Goal: Information Seeking & Learning: Learn about a topic

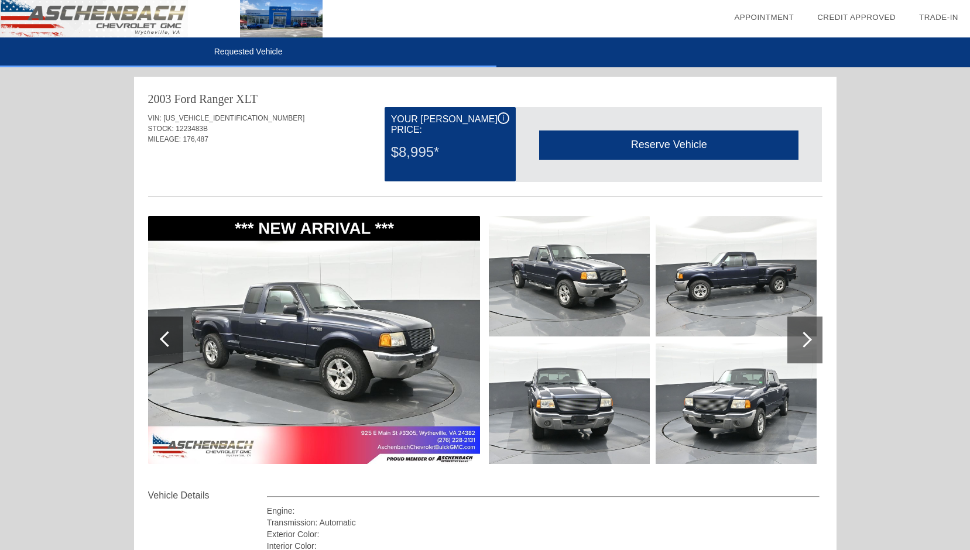
scroll to position [136, 0]
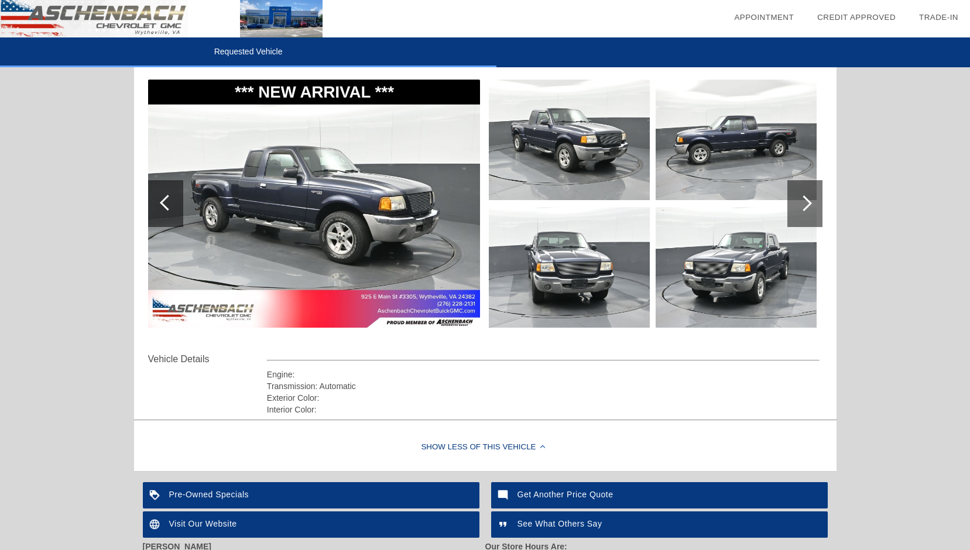
click at [474, 211] on img at bounding box center [314, 204] width 332 height 248
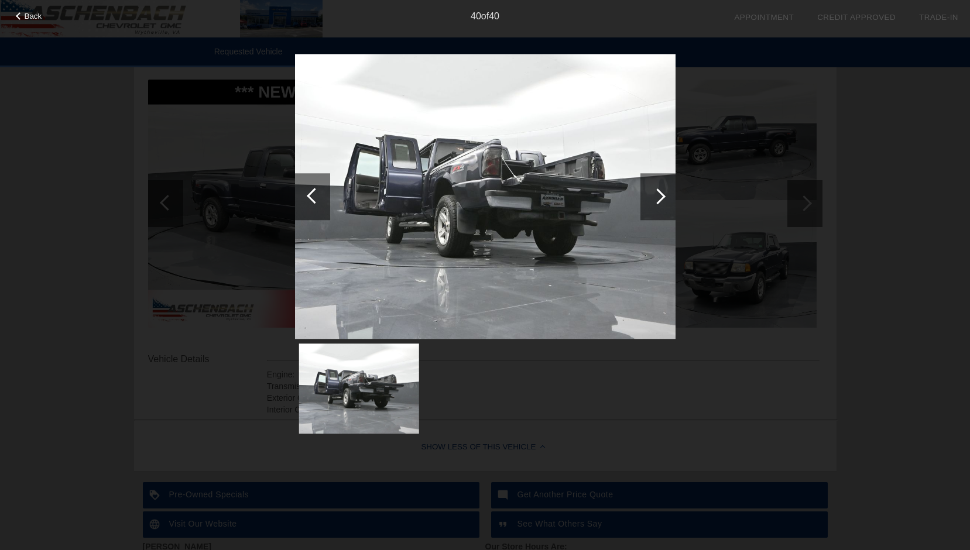
click at [658, 195] on div at bounding box center [658, 197] width 16 height 16
click at [661, 195] on div at bounding box center [658, 197] width 16 height 16
click at [662, 194] on div at bounding box center [658, 197] width 16 height 16
click at [311, 202] on div at bounding box center [312, 196] width 35 height 47
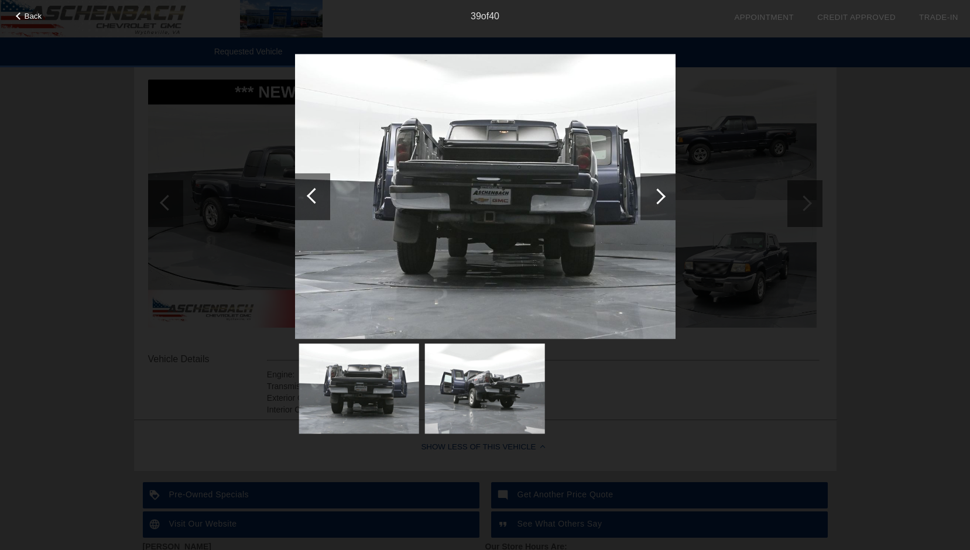
click at [659, 198] on div at bounding box center [658, 197] width 16 height 16
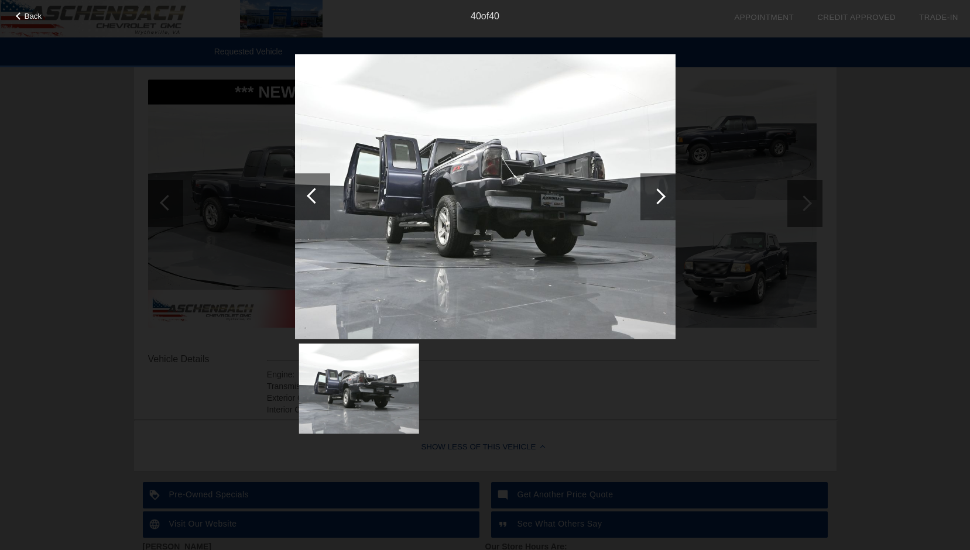
click at [660, 198] on div at bounding box center [658, 197] width 16 height 16
click at [660, 203] on div at bounding box center [657, 196] width 35 height 47
click at [660, 200] on div at bounding box center [658, 197] width 16 height 16
click at [311, 197] on div at bounding box center [315, 196] width 16 height 16
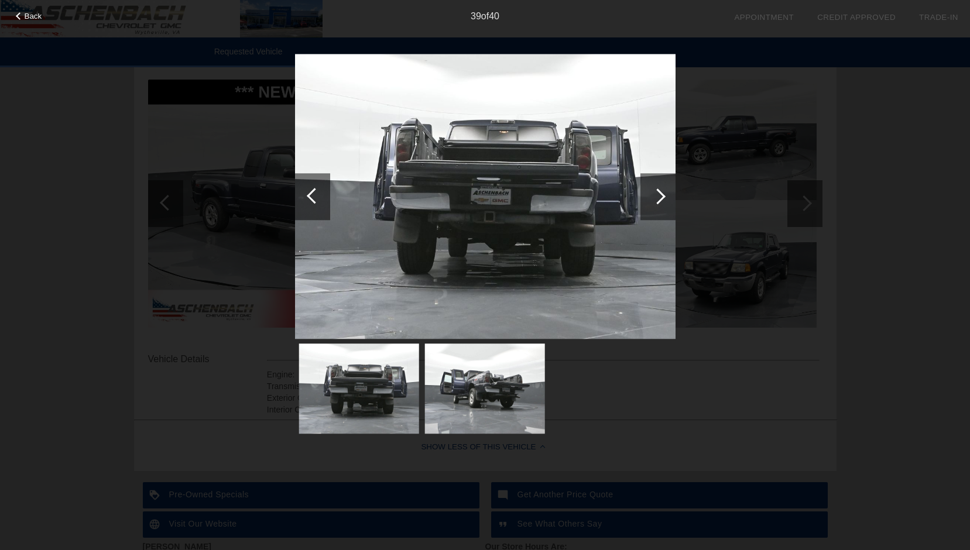
click at [311, 197] on div at bounding box center [315, 196] width 16 height 16
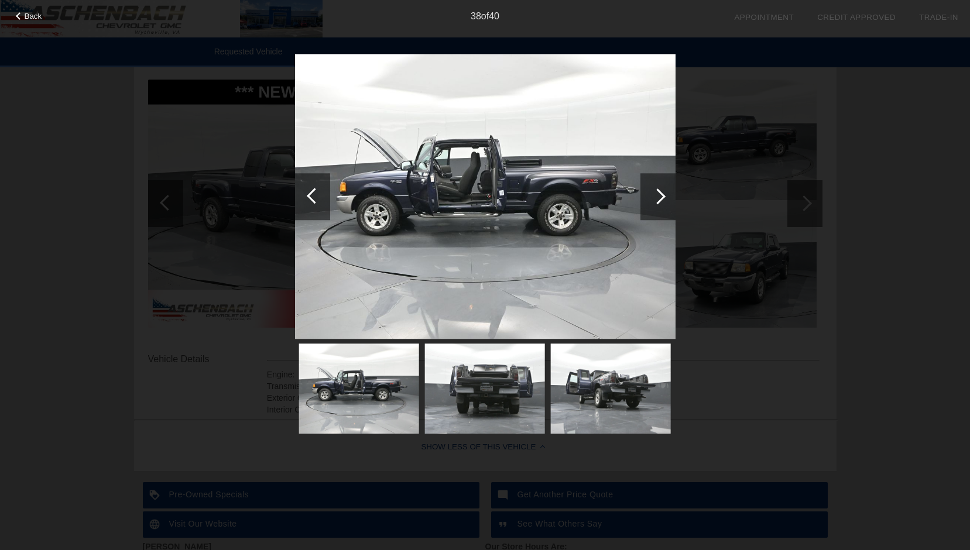
click at [311, 197] on div at bounding box center [315, 196] width 16 height 16
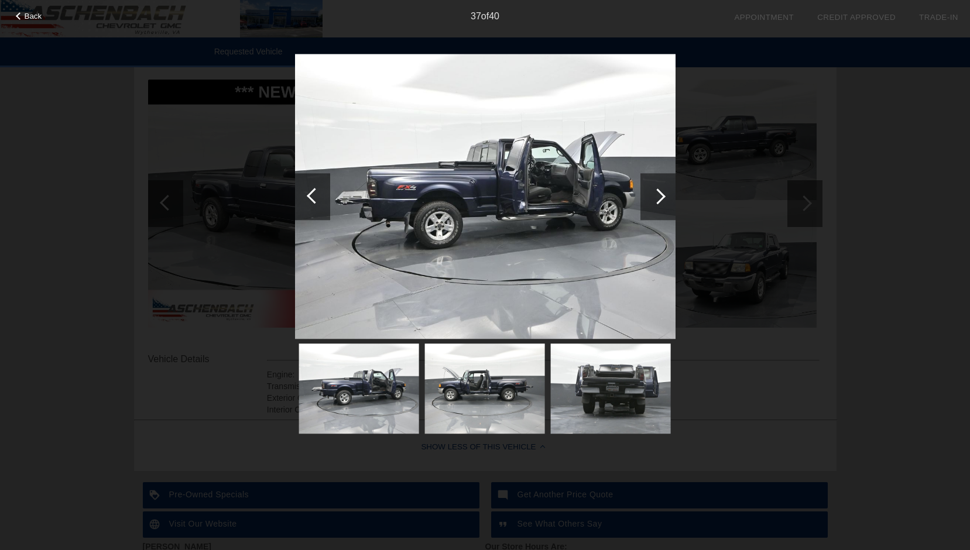
click at [311, 197] on div at bounding box center [315, 196] width 16 height 16
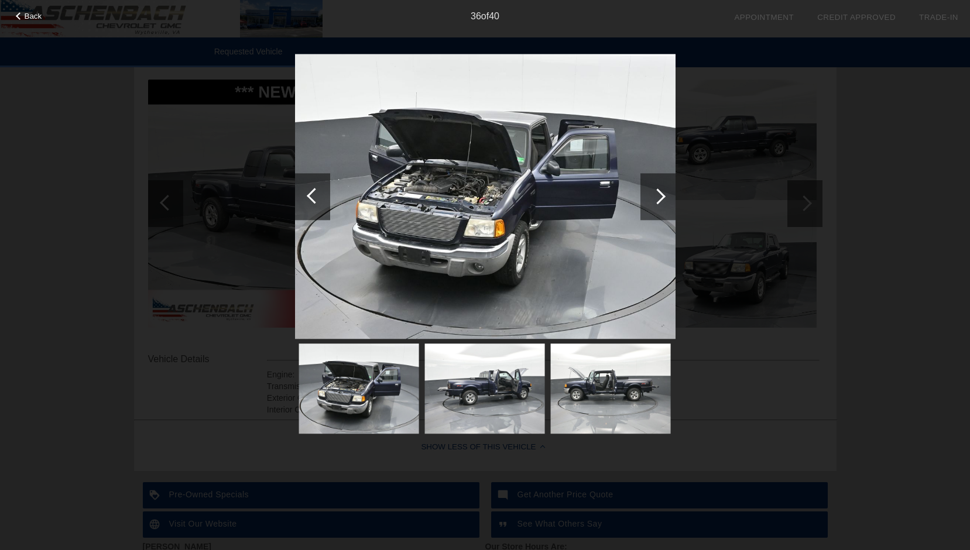
click at [312, 196] on div at bounding box center [315, 196] width 16 height 16
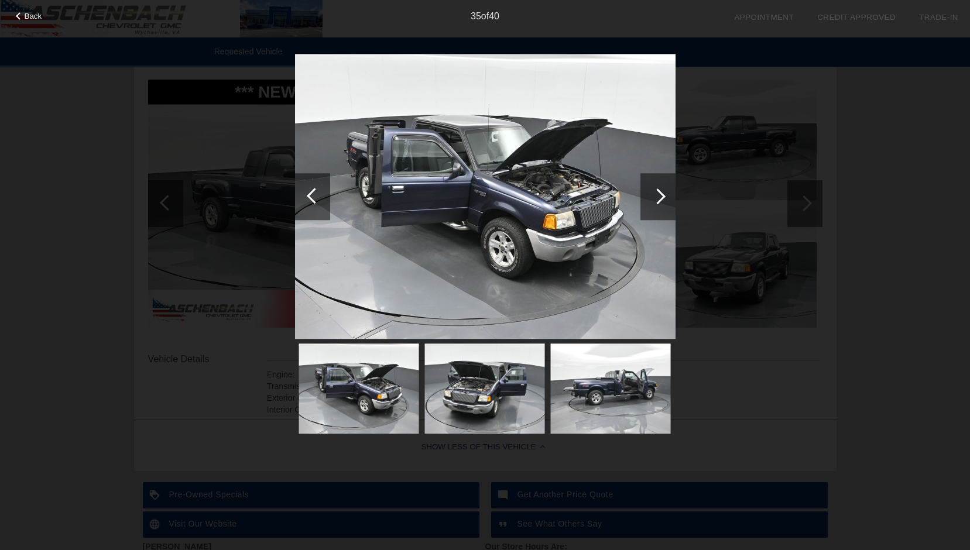
click at [312, 196] on div at bounding box center [315, 196] width 16 height 16
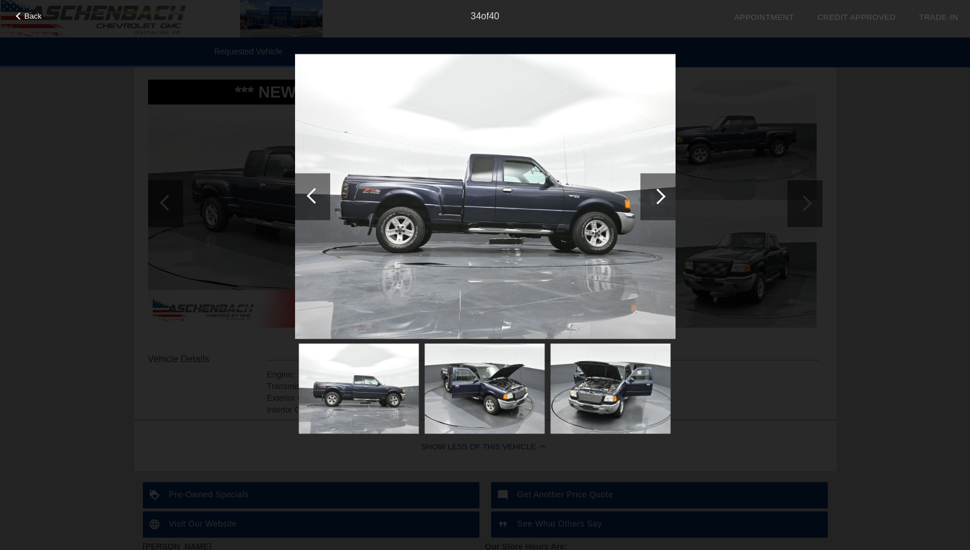
click at [312, 196] on div at bounding box center [315, 196] width 16 height 16
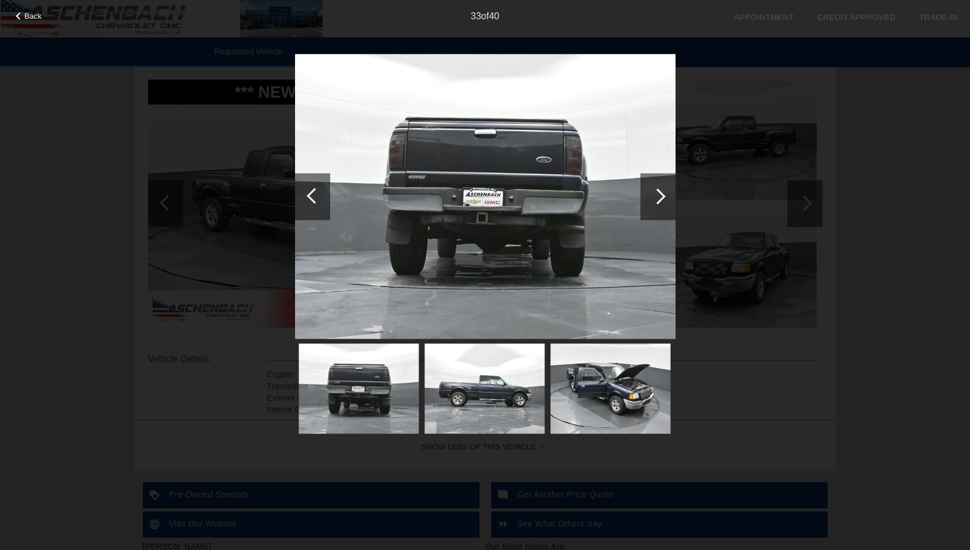
click at [312, 196] on div at bounding box center [315, 196] width 16 height 16
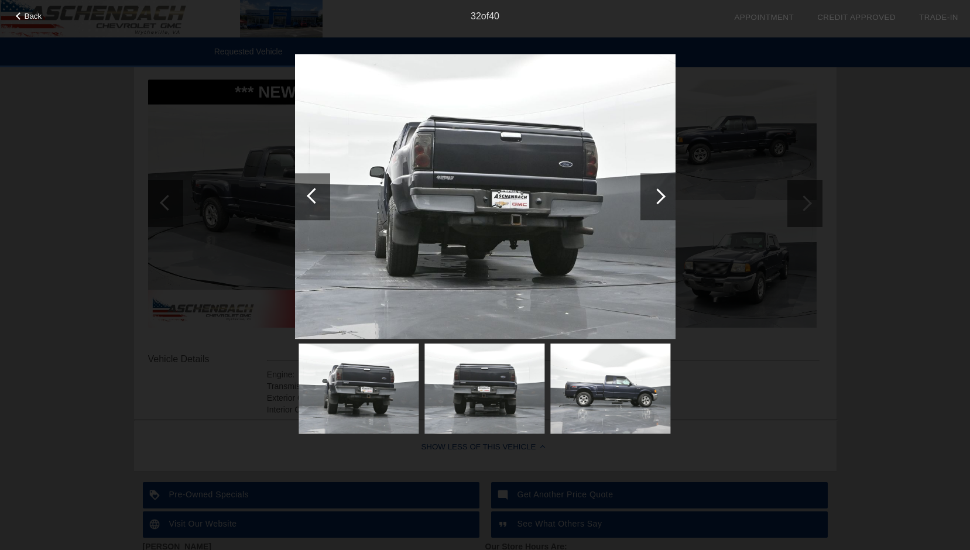
click at [312, 196] on div at bounding box center [315, 196] width 16 height 16
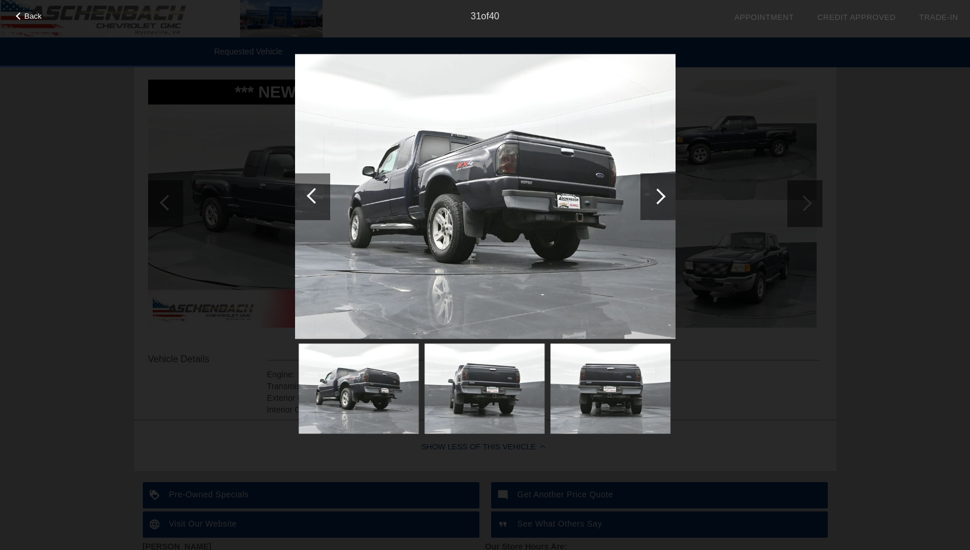
click at [312, 196] on div at bounding box center [315, 196] width 16 height 16
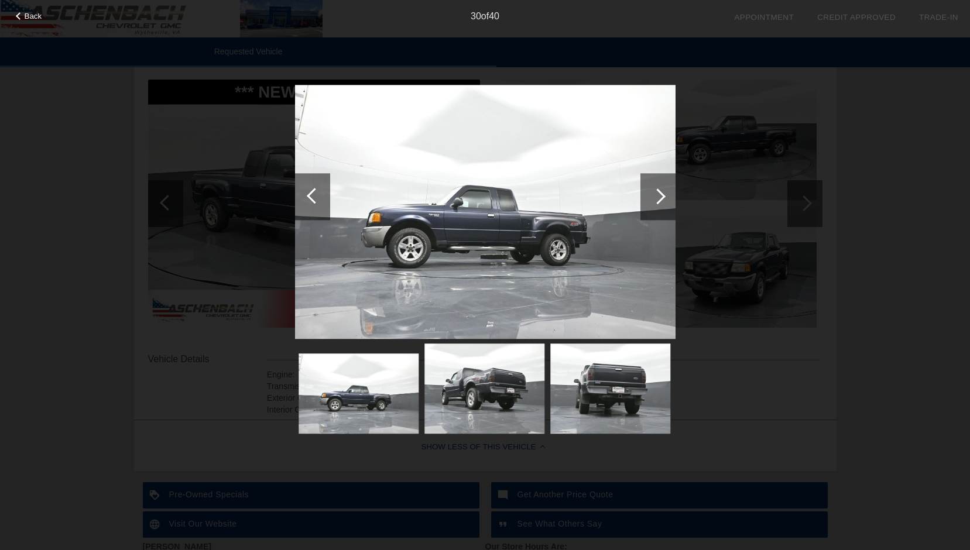
click at [312, 196] on div at bounding box center [315, 196] width 16 height 16
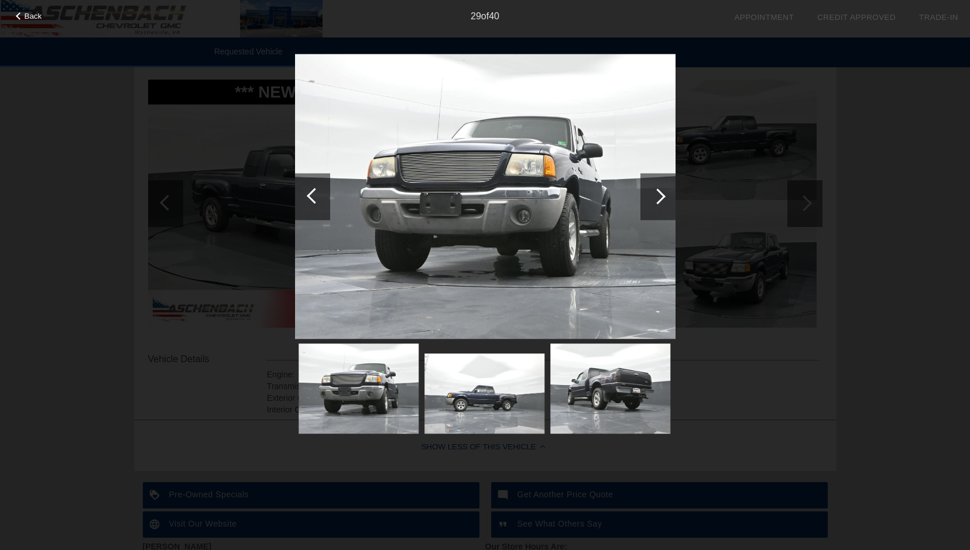
click at [312, 196] on div at bounding box center [315, 196] width 16 height 16
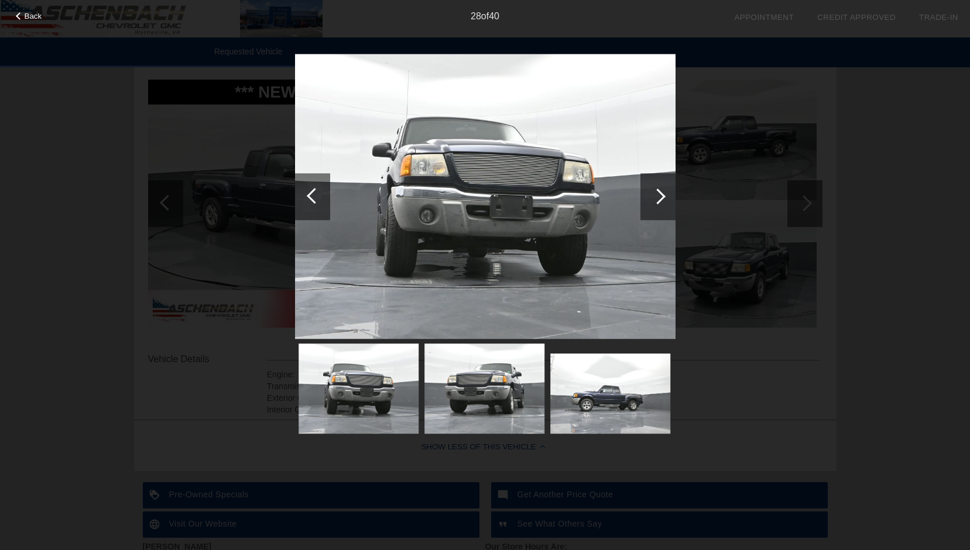
click at [312, 196] on div at bounding box center [315, 196] width 16 height 16
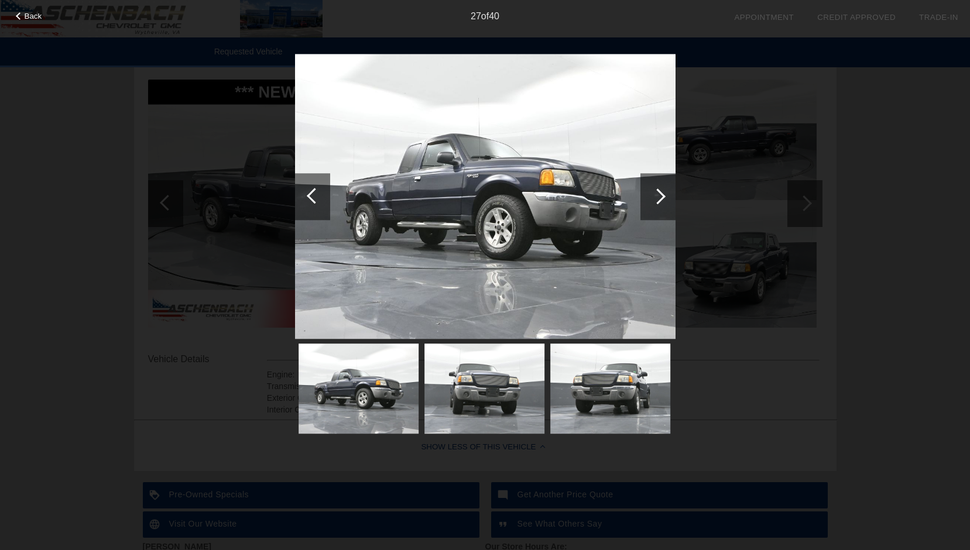
click at [312, 196] on div at bounding box center [315, 196] width 16 height 16
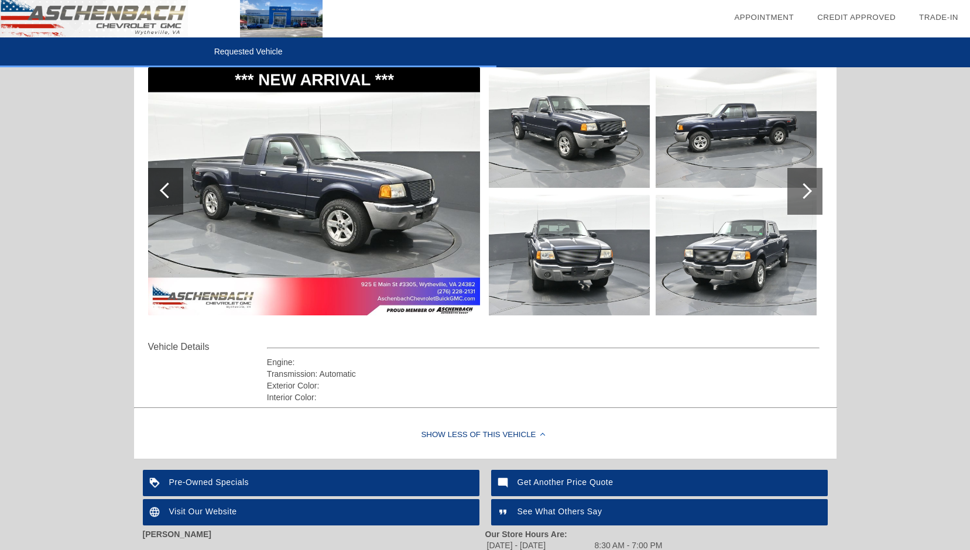
scroll to position [136, 0]
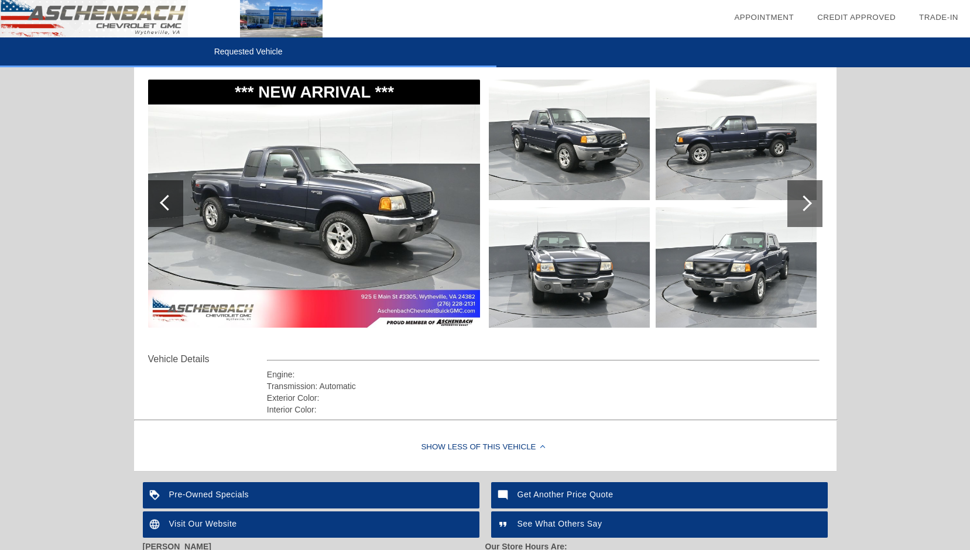
click at [383, 218] on img at bounding box center [314, 204] width 332 height 248
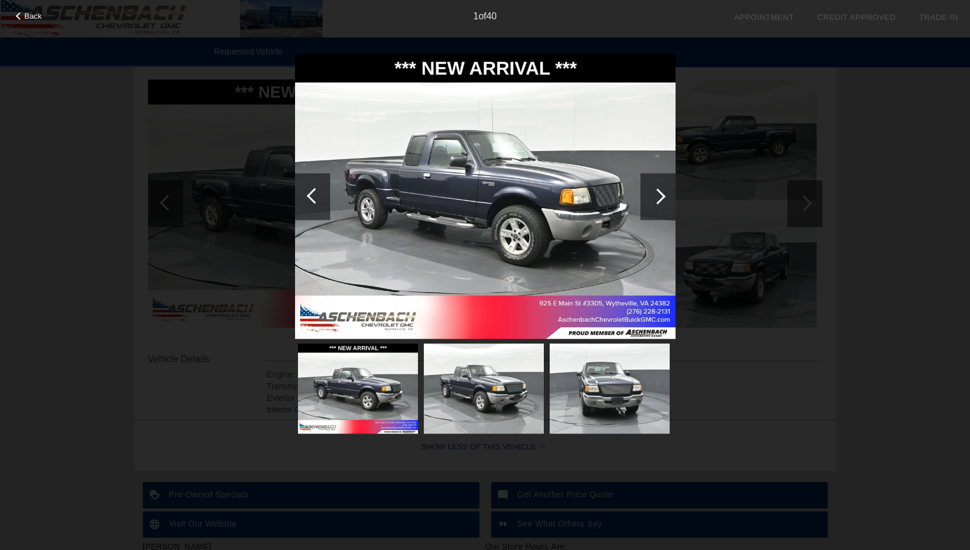
click at [656, 191] on div at bounding box center [658, 197] width 16 height 16
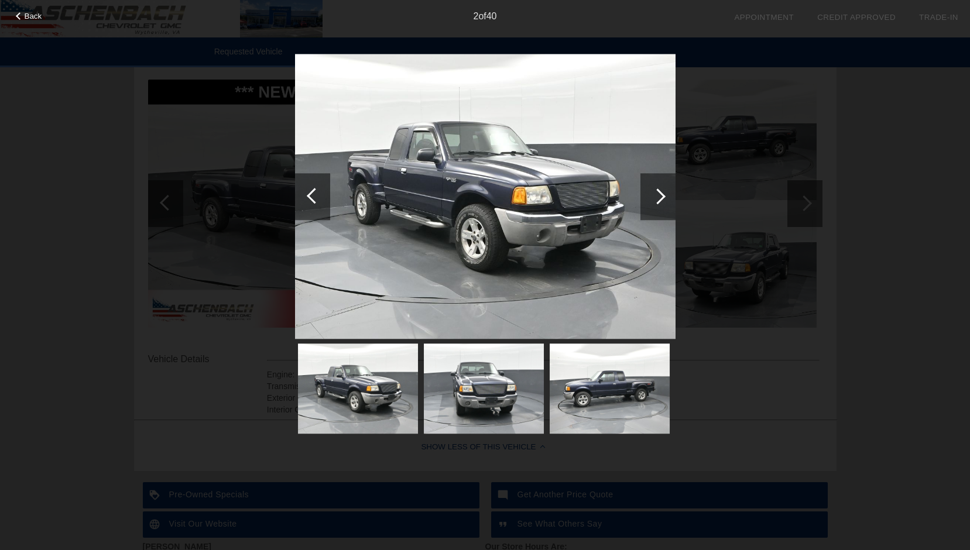
click at [660, 191] on div at bounding box center [658, 197] width 16 height 16
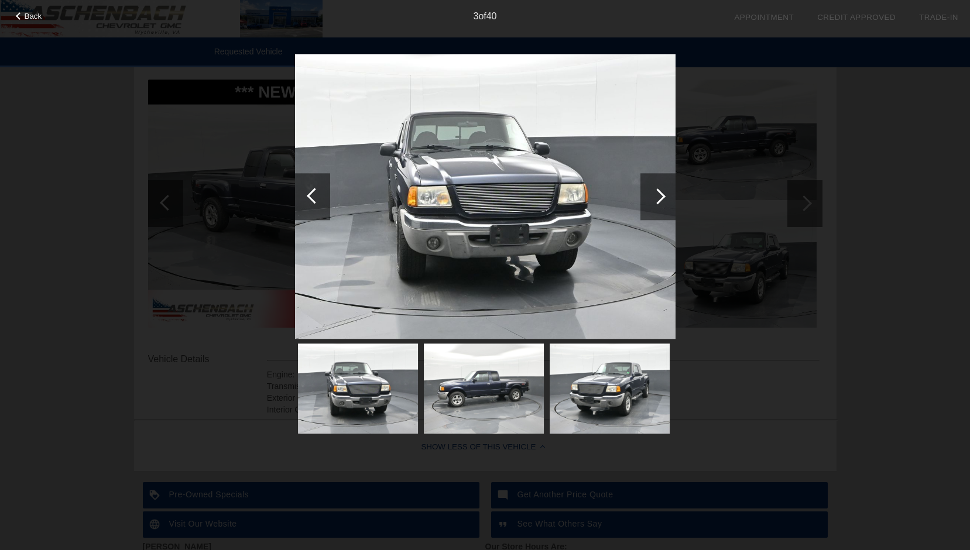
click at [660, 191] on div at bounding box center [658, 197] width 16 height 16
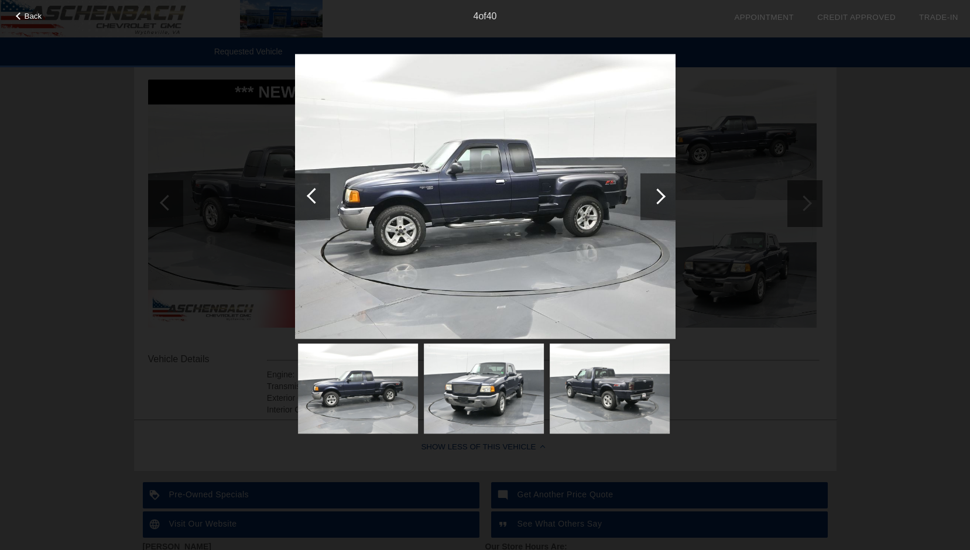
click at [663, 193] on div at bounding box center [657, 196] width 35 height 47
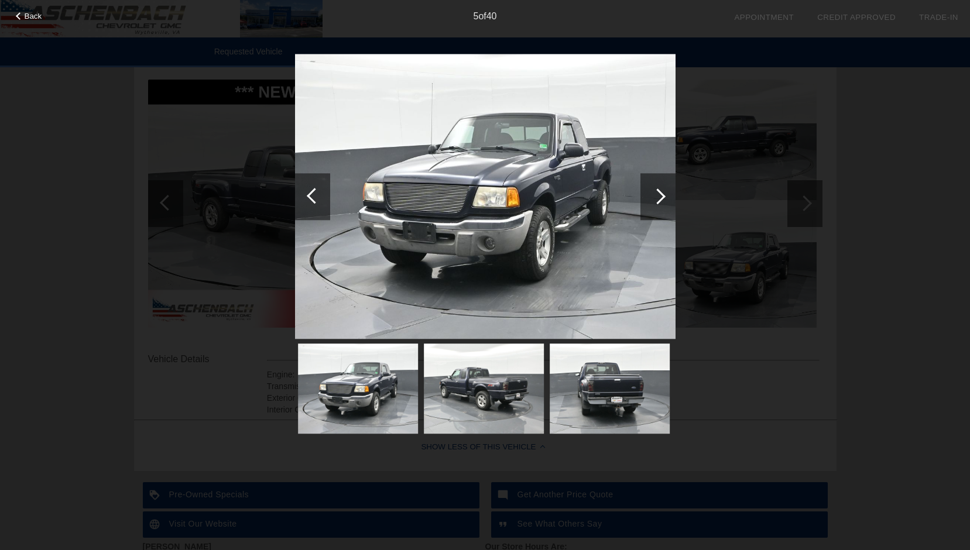
click at [663, 192] on div at bounding box center [657, 196] width 35 height 47
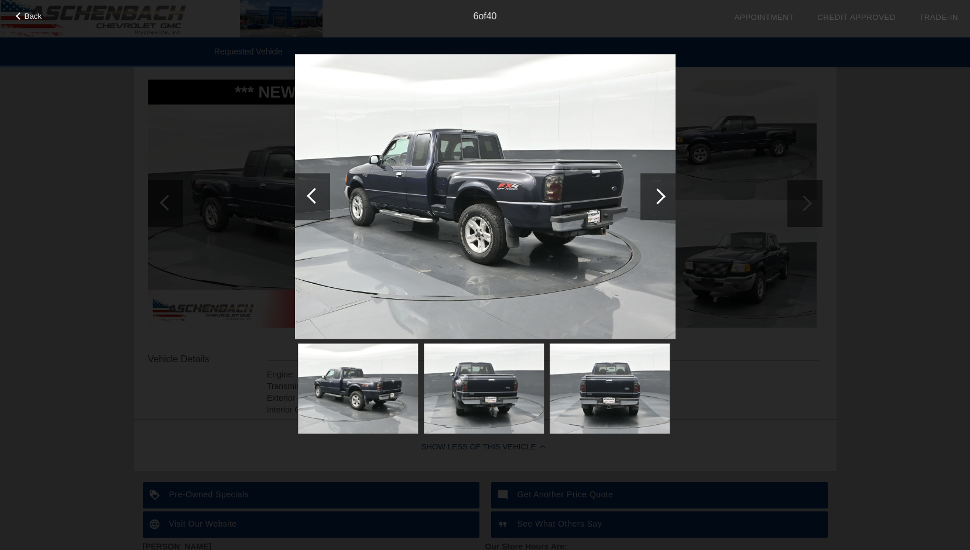
click at [664, 192] on div at bounding box center [657, 196] width 35 height 47
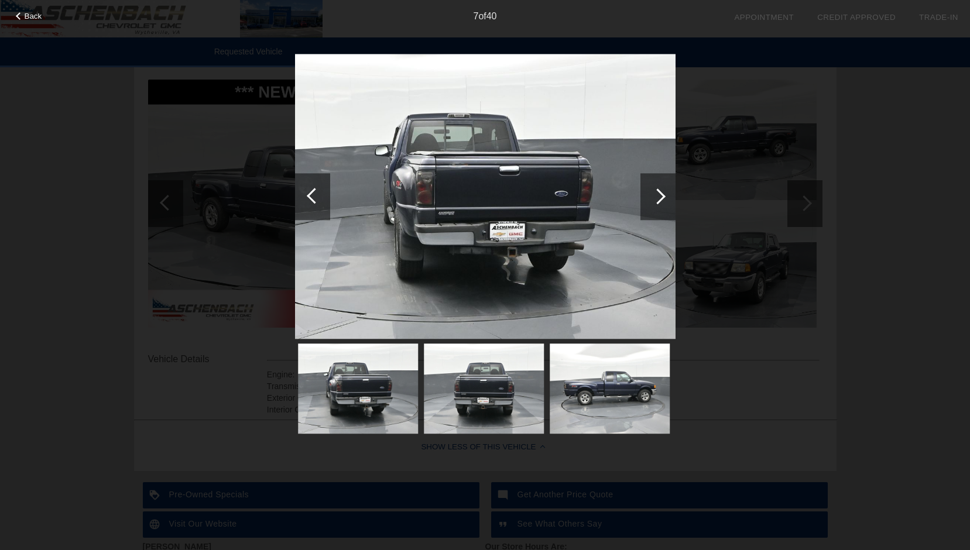
click at [664, 192] on div at bounding box center [657, 196] width 35 height 47
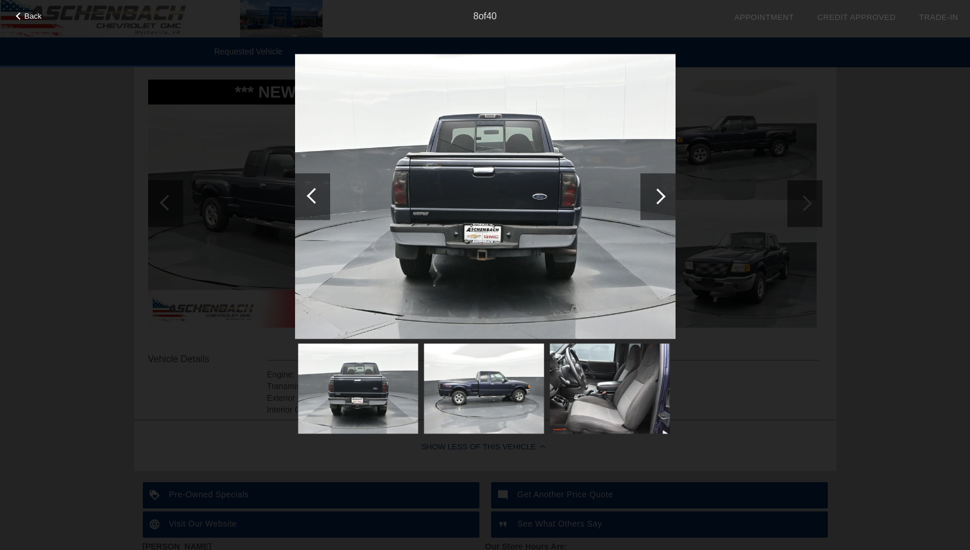
click at [664, 192] on div at bounding box center [657, 196] width 35 height 47
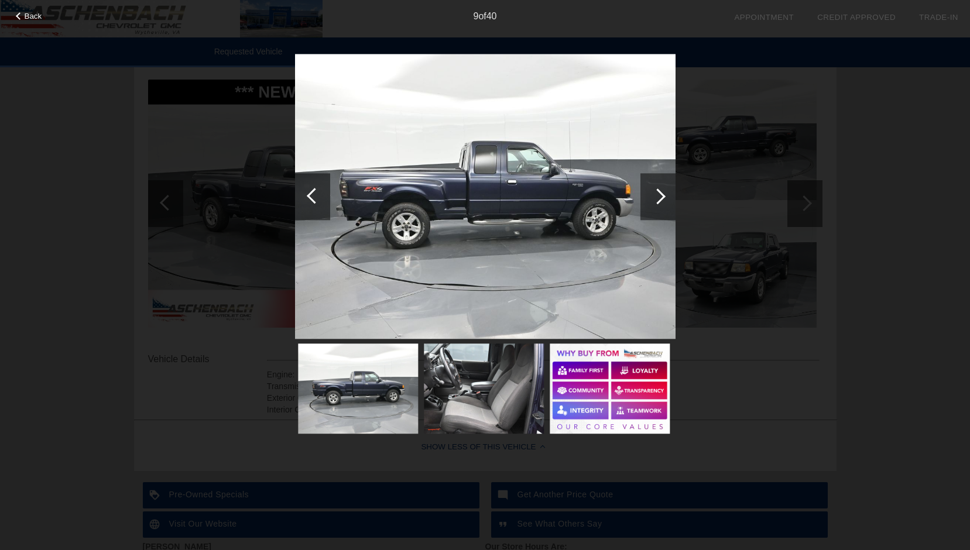
click at [510, 398] on img at bounding box center [484, 389] width 120 height 90
click at [659, 193] on div at bounding box center [658, 197] width 16 height 16
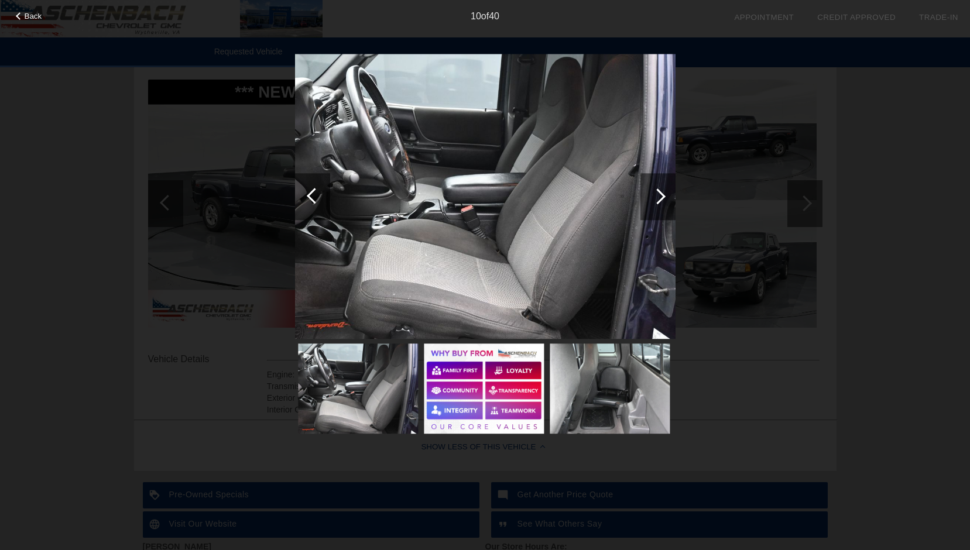
click at [659, 195] on div at bounding box center [658, 197] width 16 height 16
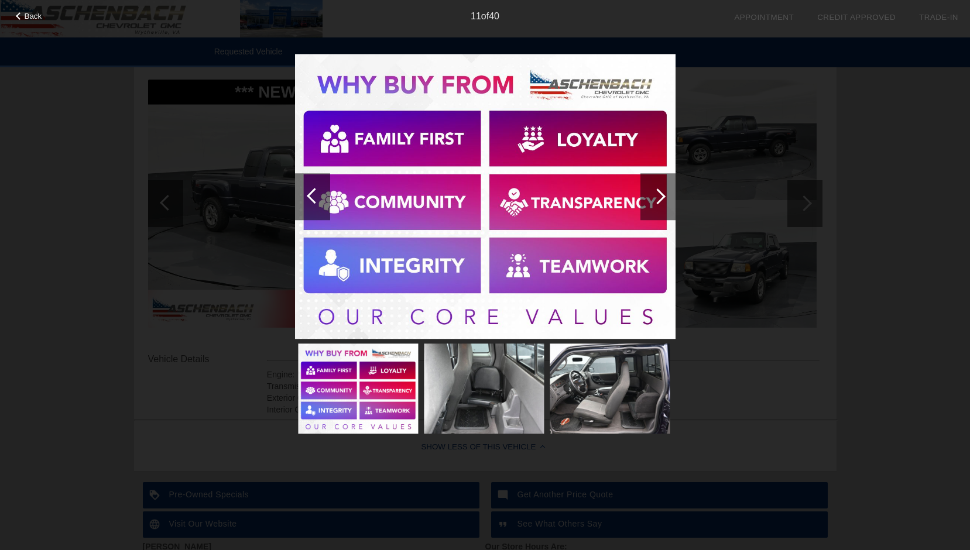
click at [659, 195] on div at bounding box center [658, 197] width 16 height 16
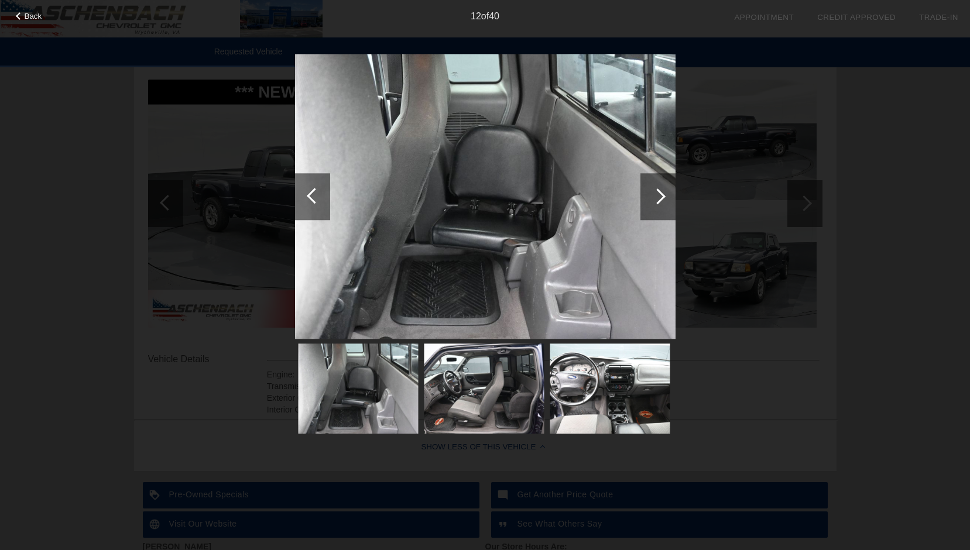
click at [659, 195] on div at bounding box center [658, 197] width 16 height 16
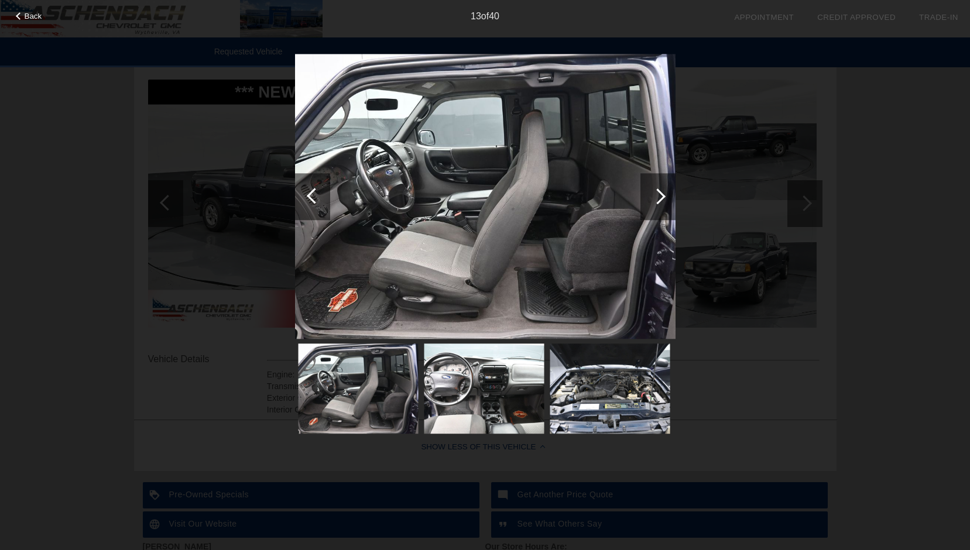
click at [660, 191] on div at bounding box center [658, 197] width 16 height 16
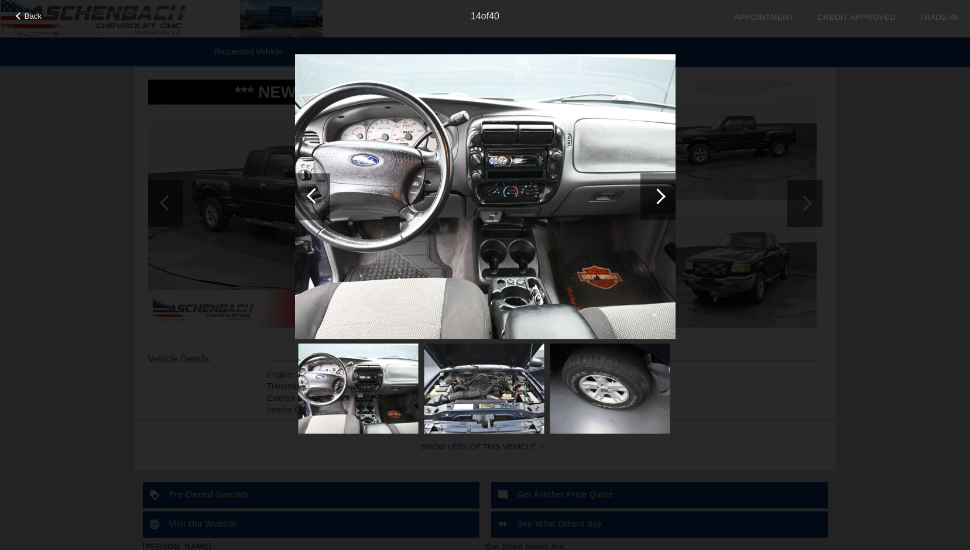
click at [660, 191] on div at bounding box center [658, 197] width 16 height 16
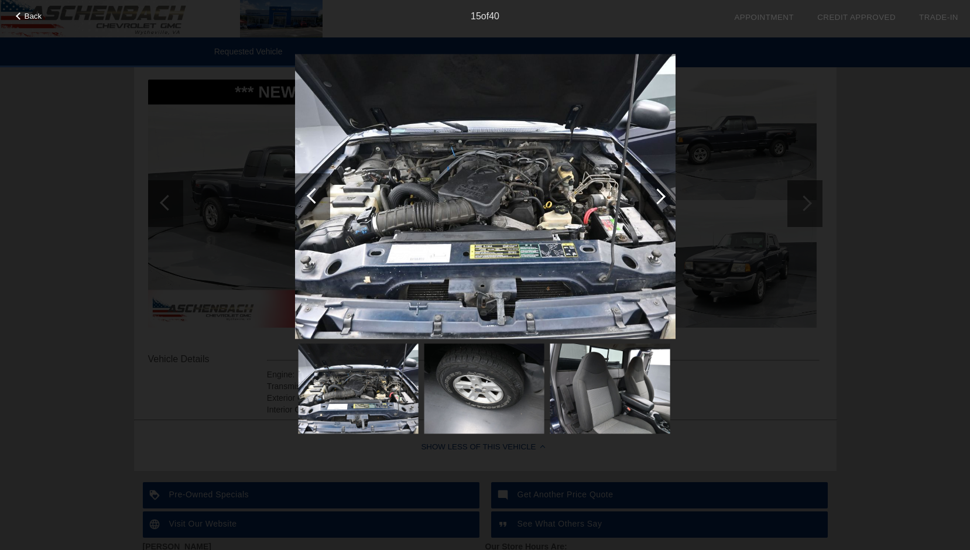
click at [660, 191] on div at bounding box center [658, 197] width 16 height 16
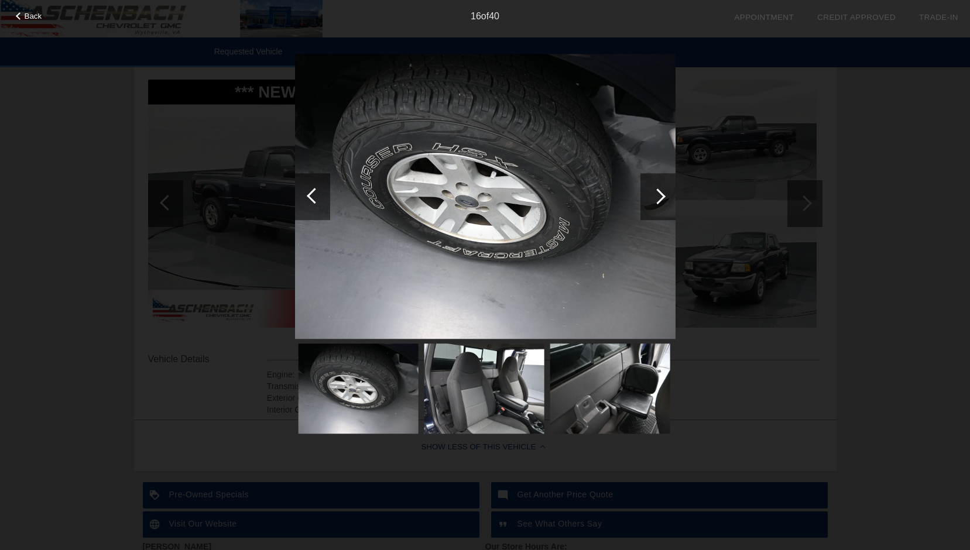
click at [659, 191] on div at bounding box center [658, 197] width 16 height 16
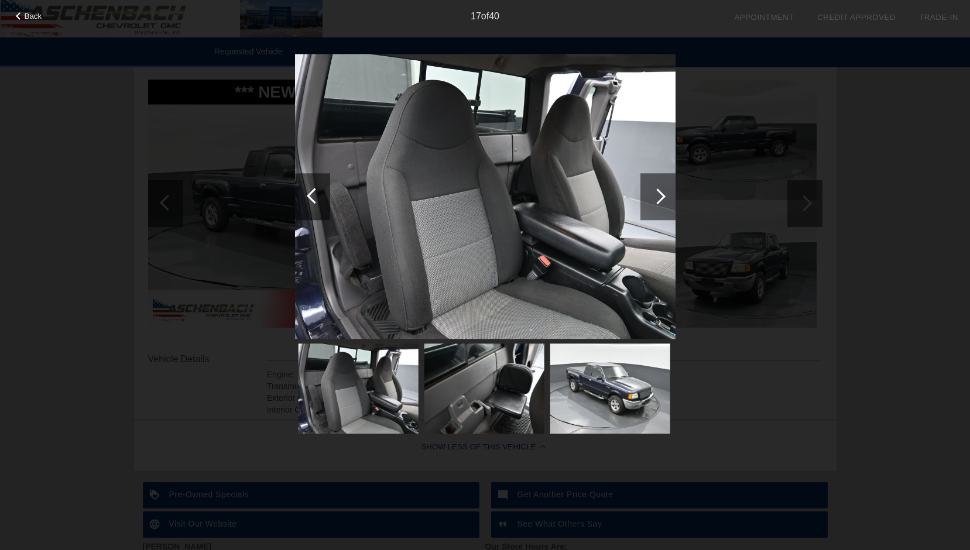
click at [659, 191] on div at bounding box center [658, 197] width 16 height 16
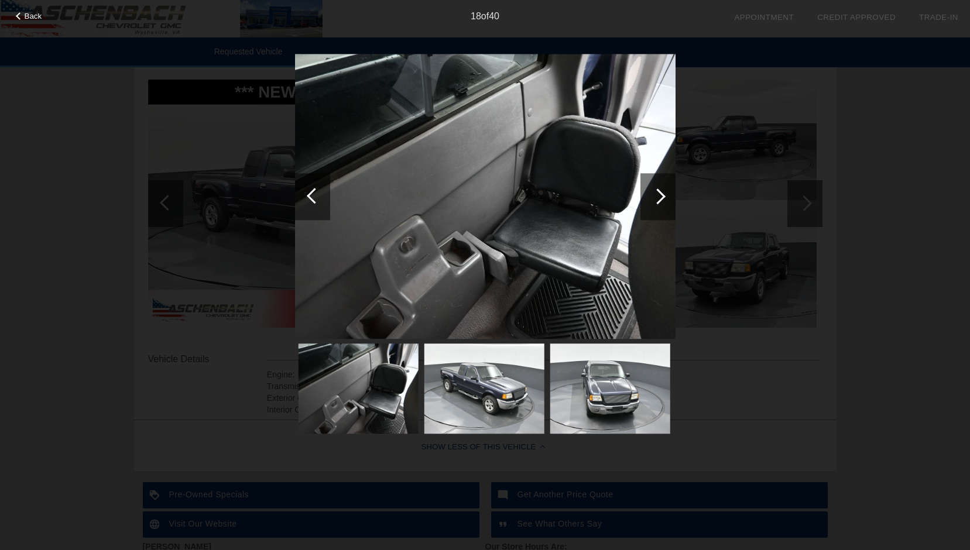
click at [659, 191] on div at bounding box center [658, 197] width 16 height 16
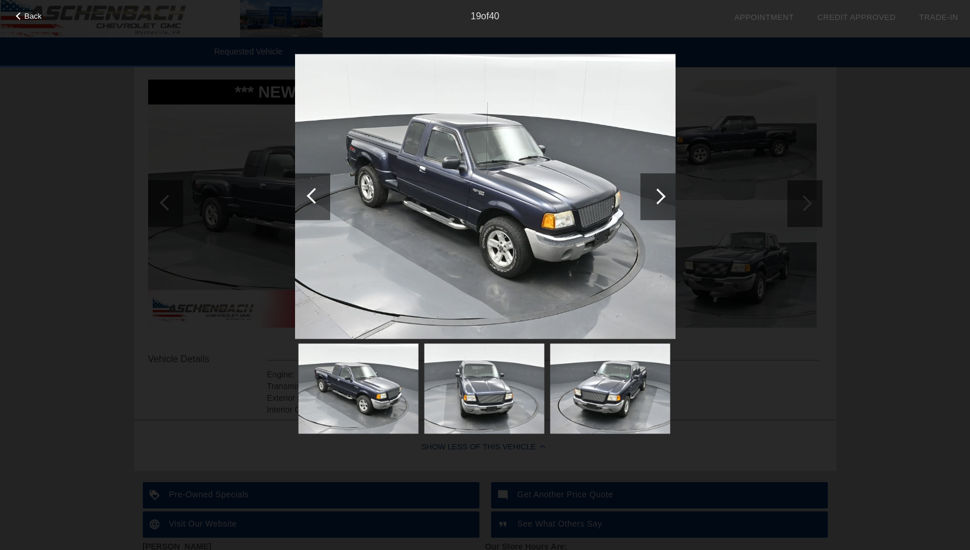
click at [661, 188] on div at bounding box center [657, 196] width 35 height 47
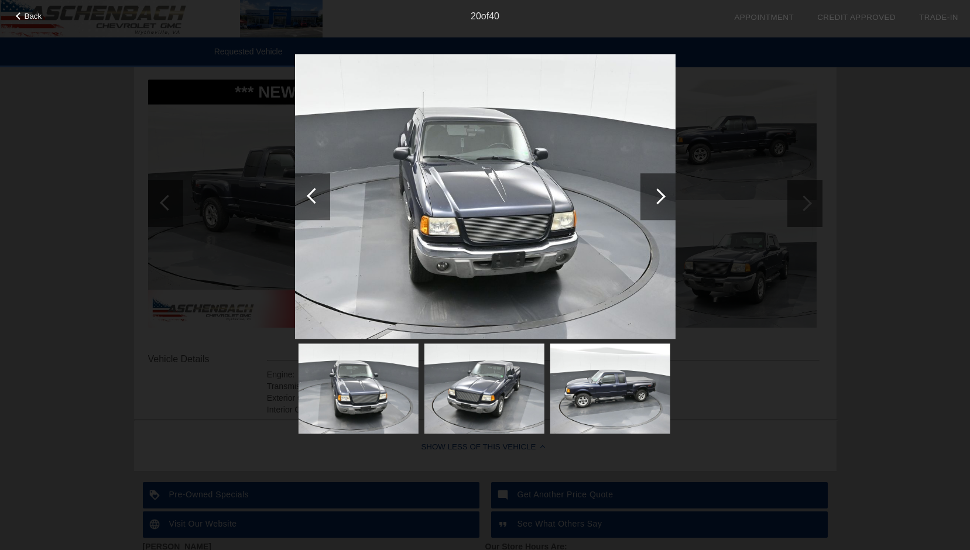
click at [661, 188] on div at bounding box center [657, 196] width 35 height 47
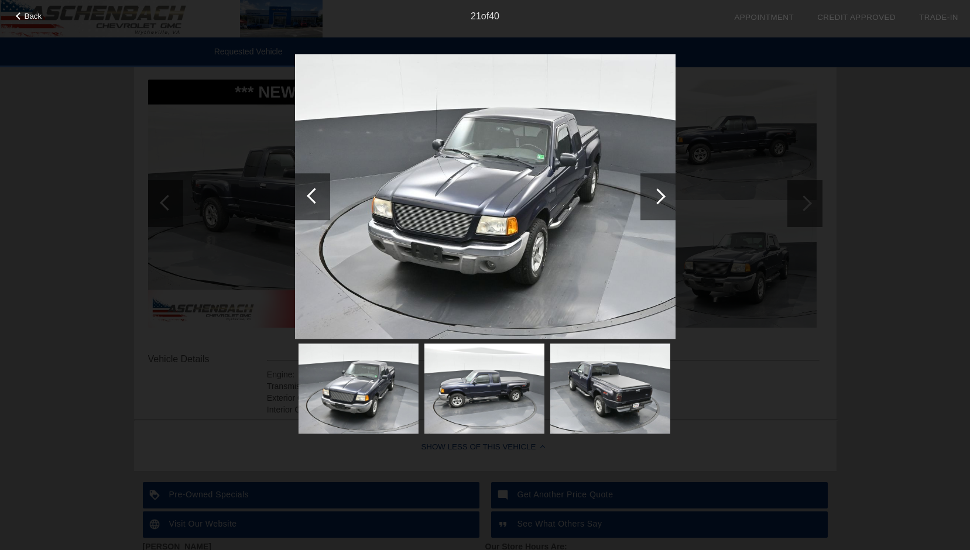
click at [656, 187] on div at bounding box center [657, 196] width 35 height 47
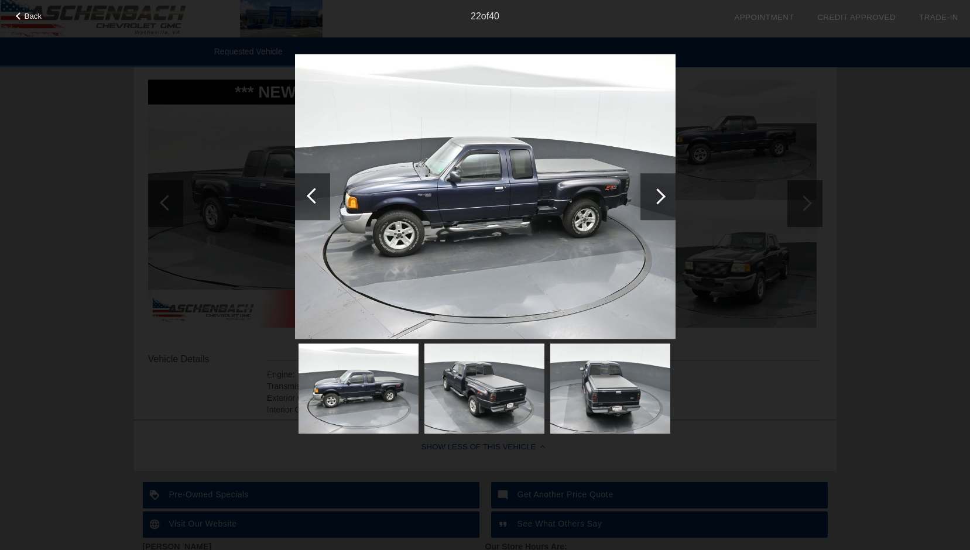
click at [663, 191] on div at bounding box center [657, 196] width 35 height 47
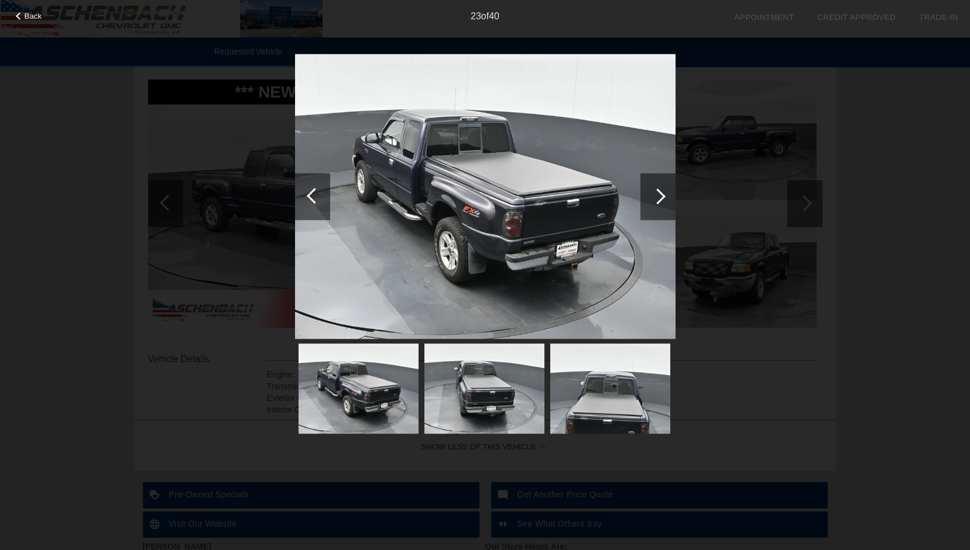
click at [660, 193] on div at bounding box center [658, 197] width 16 height 16
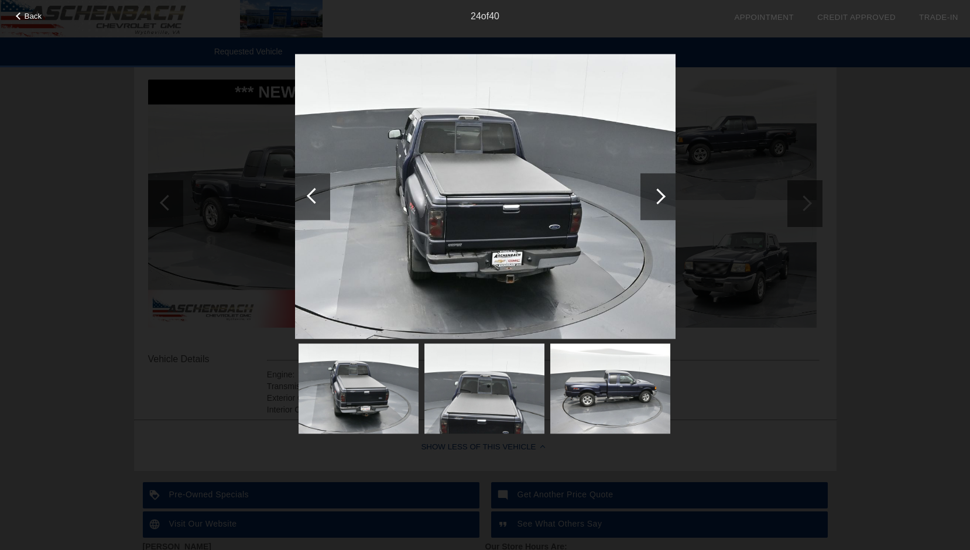
click at [659, 194] on div at bounding box center [658, 197] width 16 height 16
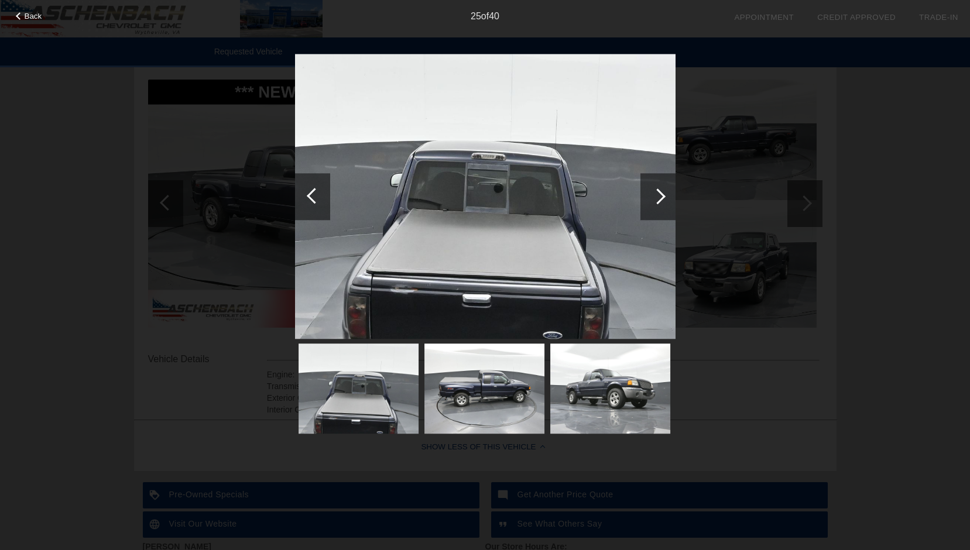
click at [661, 191] on div at bounding box center [658, 197] width 16 height 16
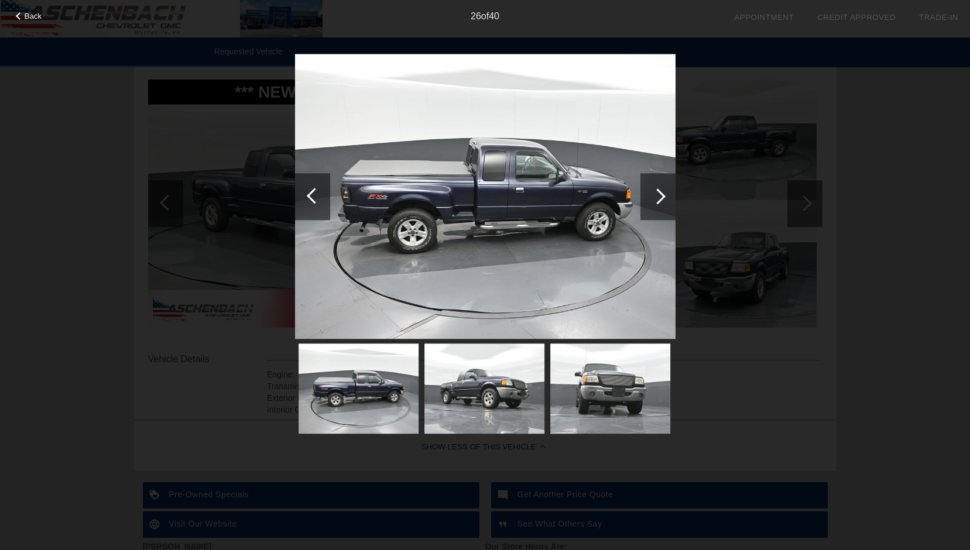
click at [659, 194] on div at bounding box center [658, 197] width 16 height 16
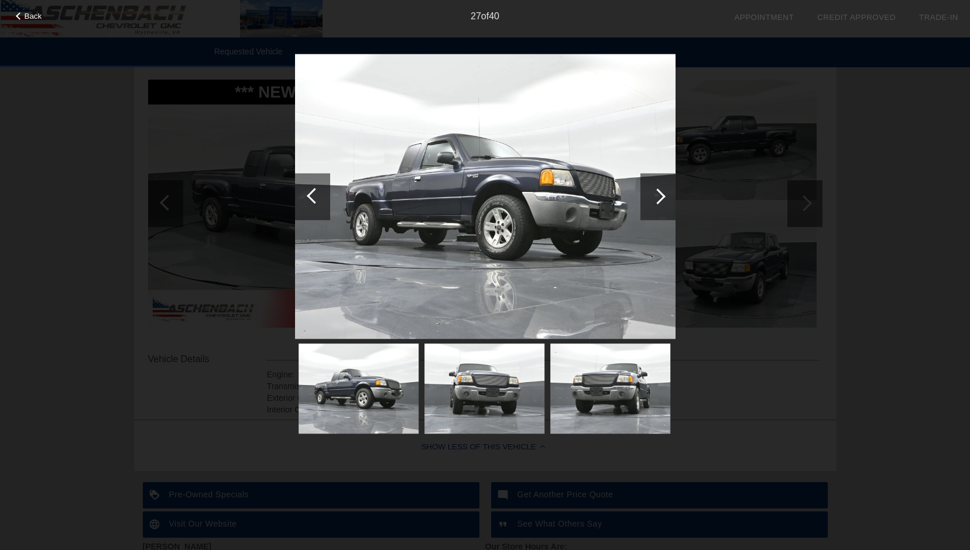
click at [660, 194] on div at bounding box center [658, 197] width 16 height 16
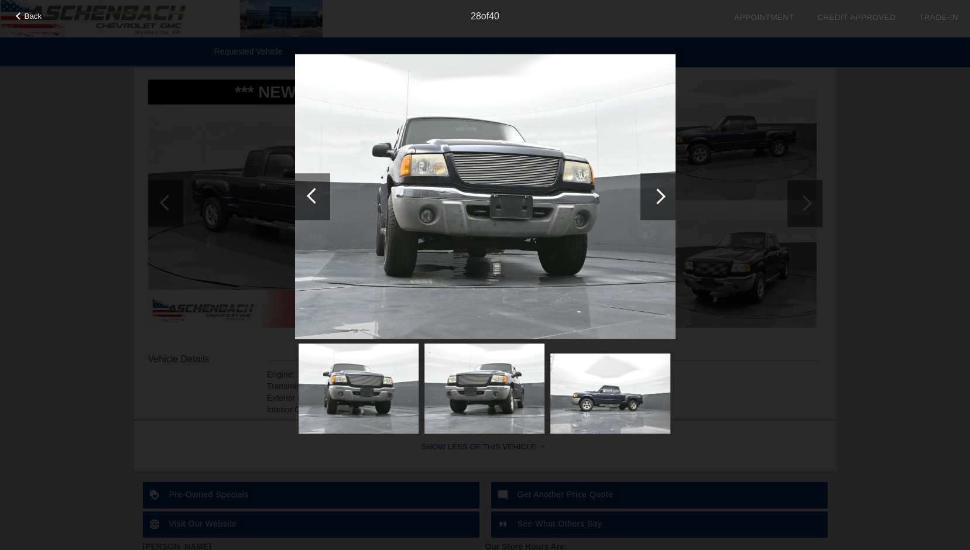
click at [660, 194] on div at bounding box center [658, 197] width 16 height 16
